Goal: Information Seeking & Learning: Find specific fact

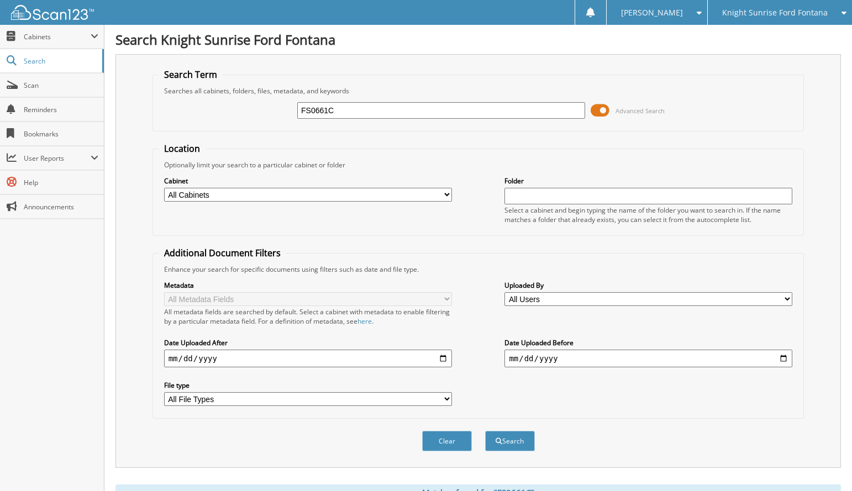
click at [386, 108] on input "FS0661C" at bounding box center [441, 110] width 288 height 17
type input "FR4047DT"
click at [485, 431] on button "Search" at bounding box center [510, 441] width 50 height 20
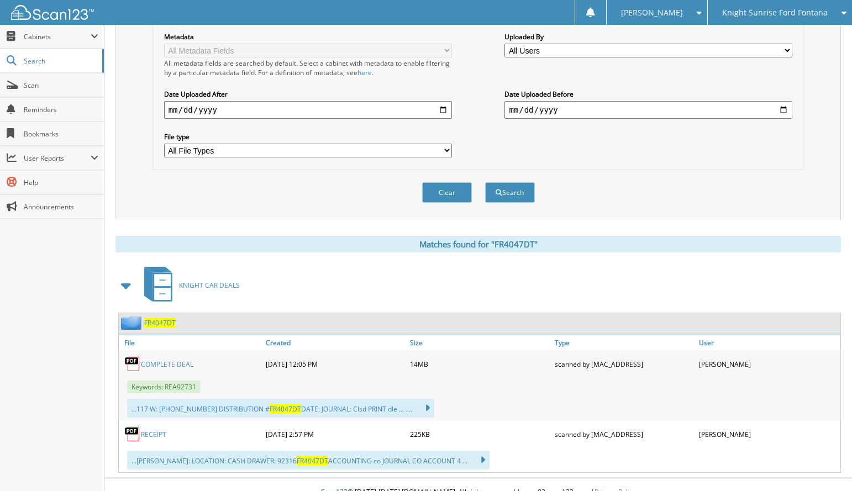
scroll to position [264, 0]
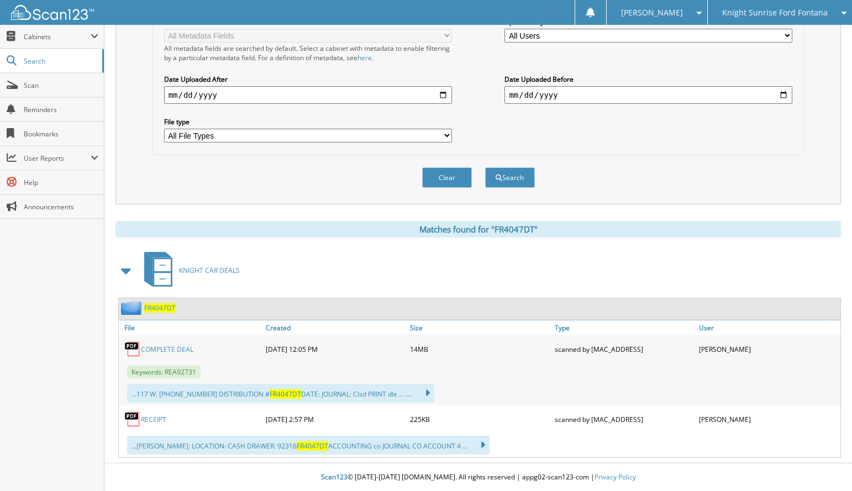
click at [174, 350] on link "COMPLETE DEAL" at bounding box center [167, 349] width 53 height 9
click at [158, 307] on span "FR4047DT" at bounding box center [160, 308] width 32 height 9
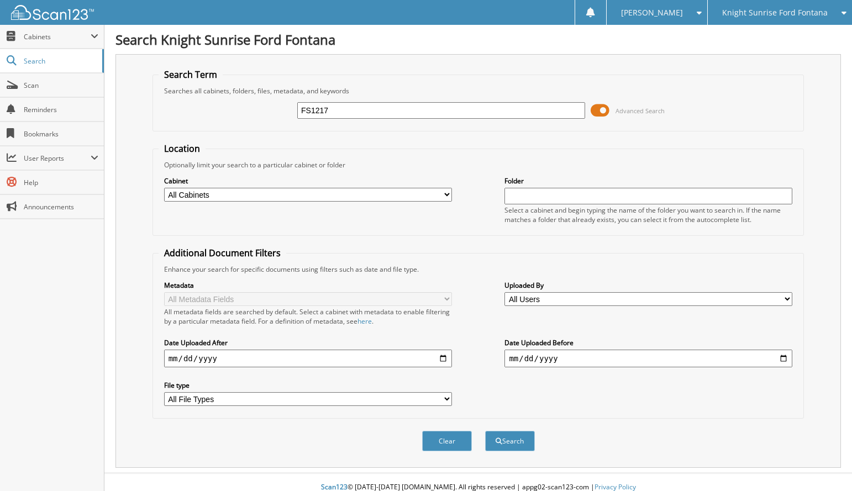
type input "FS1217"
click at [485, 431] on button "Search" at bounding box center [510, 441] width 50 height 20
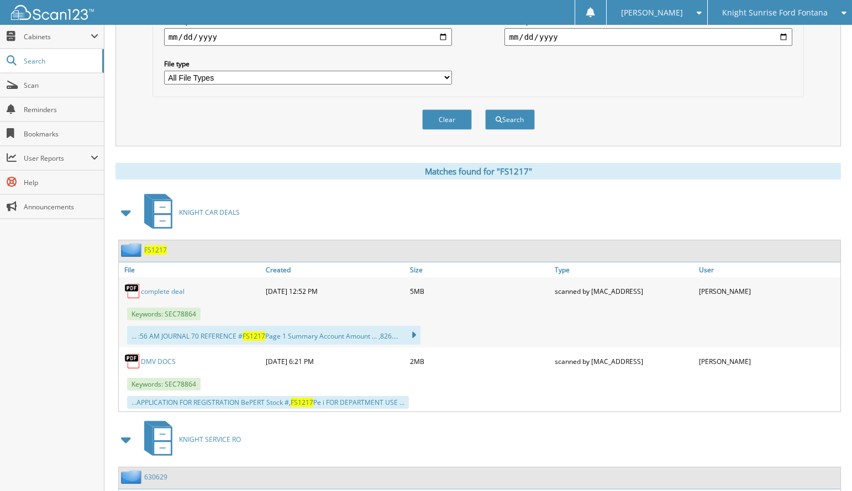
scroll to position [332, 0]
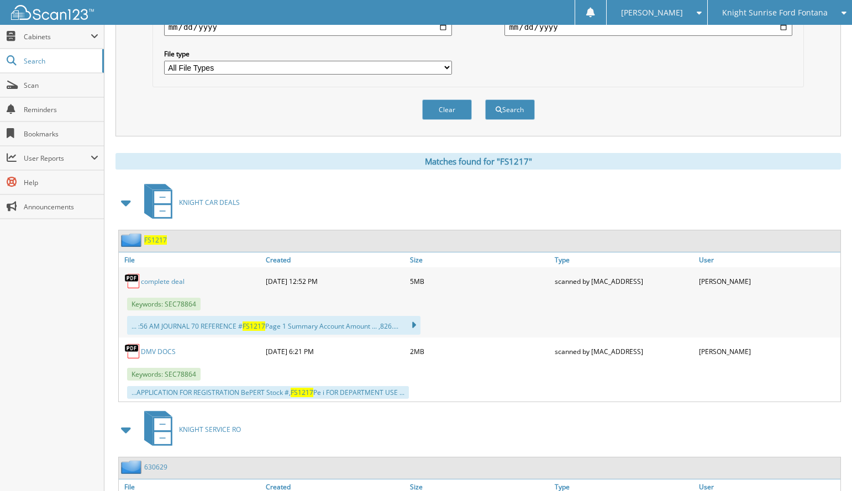
click at [161, 241] on span "FS1217" at bounding box center [155, 240] width 23 height 9
